Goal: Information Seeking & Learning: Learn about a topic

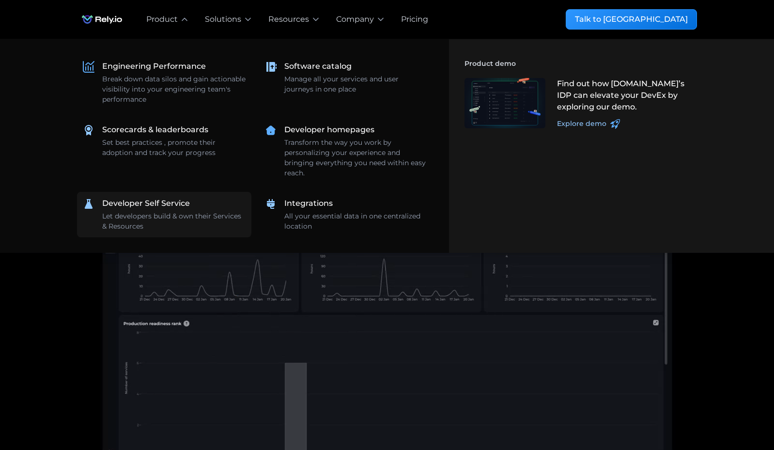
click at [181, 220] on div "Let developers build & own their Services & Resources" at bounding box center [173, 221] width 143 height 20
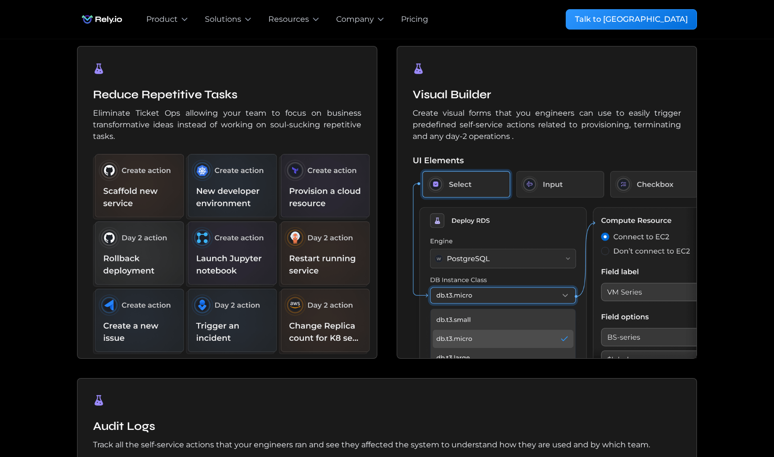
scroll to position [603, 0]
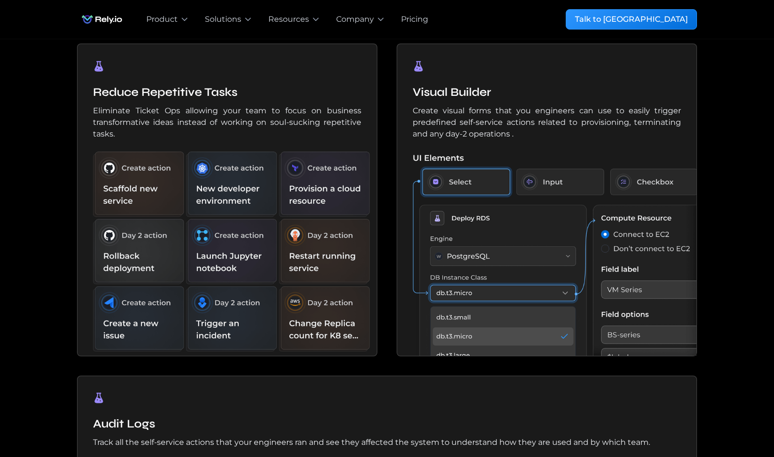
click at [237, 269] on img at bounding box center [235, 254] width 284 height 204
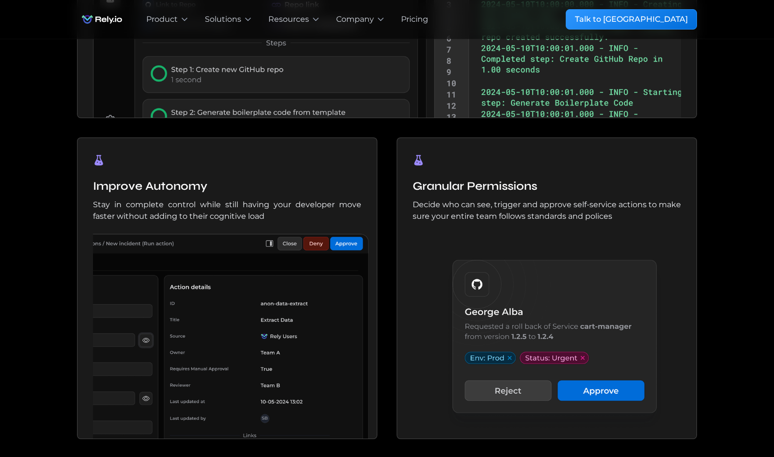
scroll to position [670, 0]
